Goal: Obtain resource: Obtain resource

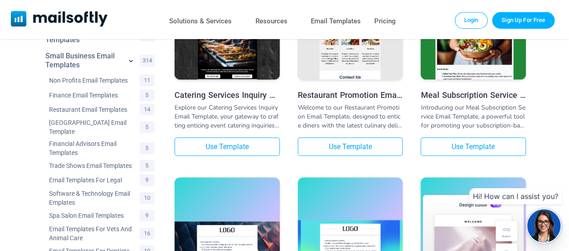
scroll to position [180, 0]
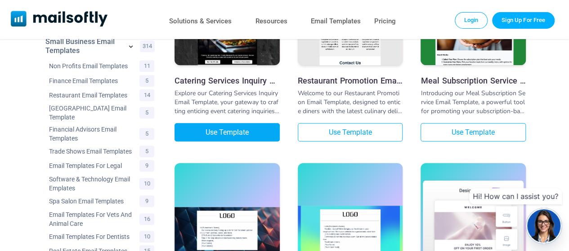
click at [230, 131] on link "Use Template" at bounding box center [227, 132] width 105 height 18
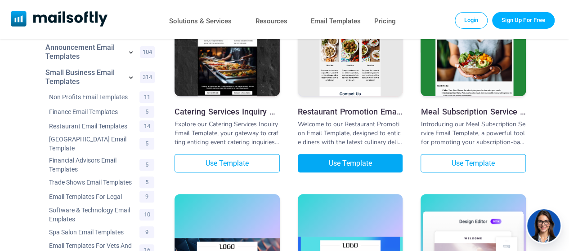
scroll to position [135, 0]
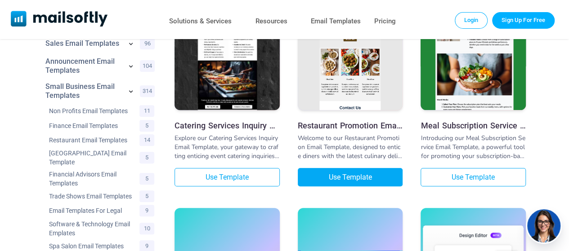
click at [350, 178] on link "Use Template" at bounding box center [350, 177] width 105 height 18
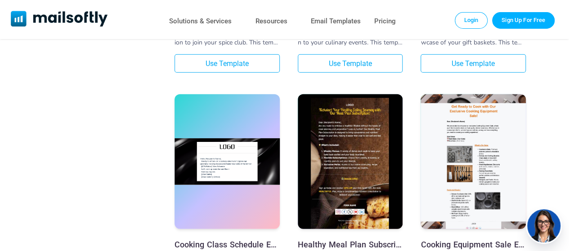
scroll to position [1214, 0]
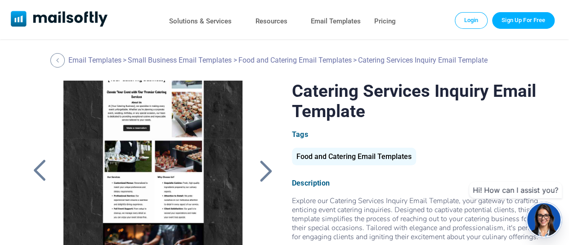
scroll to position [86, 0]
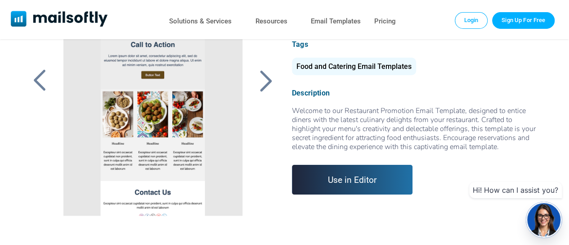
scroll to position [60, 0]
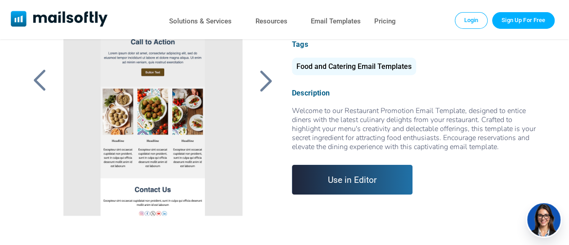
click at [267, 80] on div at bounding box center [266, 80] width 22 height 23
